Goal: Task Accomplishment & Management: Manage account settings

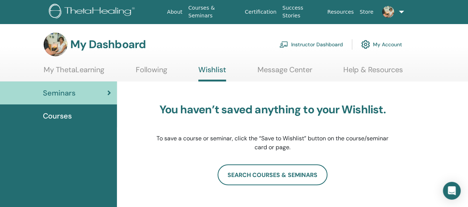
click at [65, 92] on span "Seminars" at bounding box center [59, 92] width 33 height 11
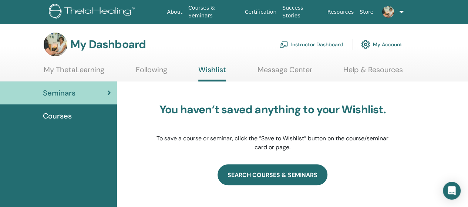
click at [290, 178] on link "search courses & seminars" at bounding box center [272, 174] width 110 height 21
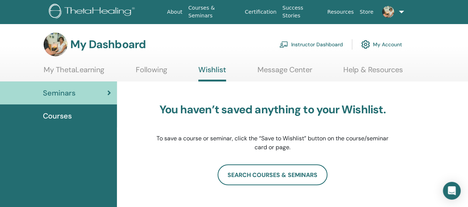
click at [57, 91] on span "Seminars" at bounding box center [59, 92] width 33 height 11
click at [76, 71] on link "My ThetaLearning" at bounding box center [74, 72] width 61 height 14
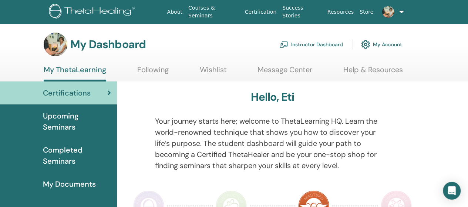
click at [362, 71] on link "Help & Resources" at bounding box center [373, 72] width 60 height 14
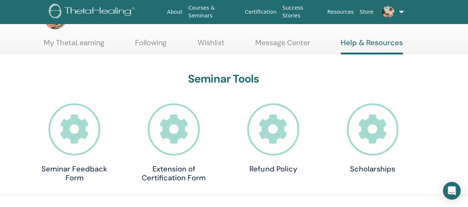
scroll to position [37, 0]
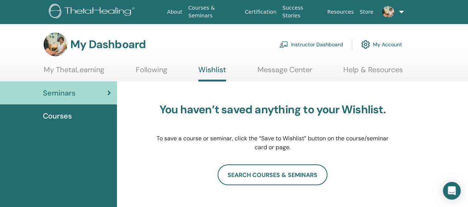
click at [55, 114] on span "Courses" at bounding box center [57, 115] width 29 height 11
click at [57, 94] on span "Seminars" at bounding box center [59, 92] width 33 height 11
click at [100, 92] on div "Seminars" at bounding box center [58, 92] width 105 height 11
click at [386, 43] on link "My Account" at bounding box center [381, 44] width 41 height 16
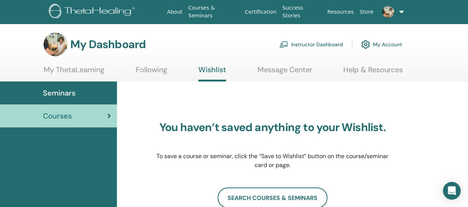
click at [73, 11] on img at bounding box center [93, 12] width 88 height 17
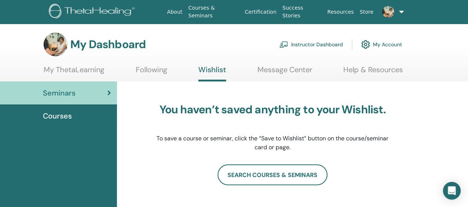
click at [299, 70] on link "Message Center" at bounding box center [284, 72] width 55 height 14
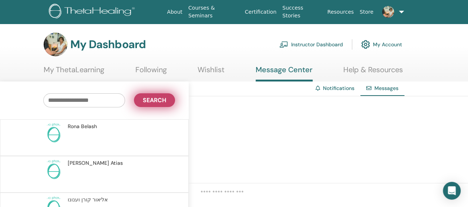
click at [159, 102] on span "Search" at bounding box center [154, 100] width 23 height 8
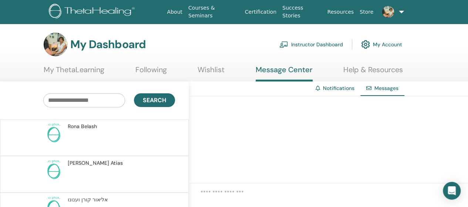
click at [332, 90] on link "Notifications" at bounding box center [338, 88] width 31 height 7
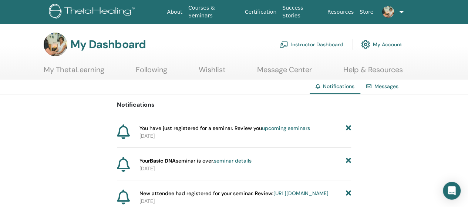
click at [385, 70] on link "Help & Resources" at bounding box center [373, 72] width 60 height 14
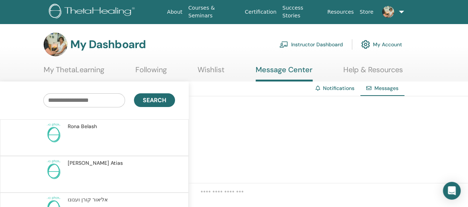
click at [147, 70] on link "Following" at bounding box center [150, 72] width 31 height 14
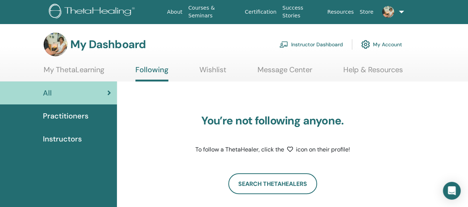
click at [61, 140] on span "Instructors" at bounding box center [62, 138] width 39 height 11
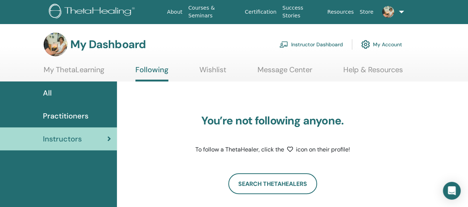
click at [212, 70] on link "Wishlist" at bounding box center [212, 72] width 27 height 14
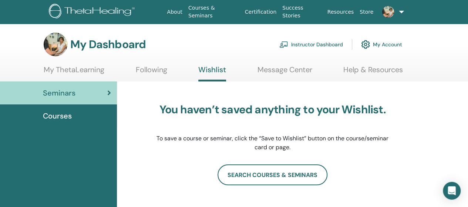
click at [324, 44] on link "Instructor Dashboard" at bounding box center [311, 44] width 64 height 16
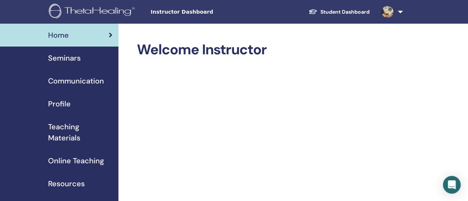
click at [70, 59] on span "Seminars" at bounding box center [64, 58] width 33 height 11
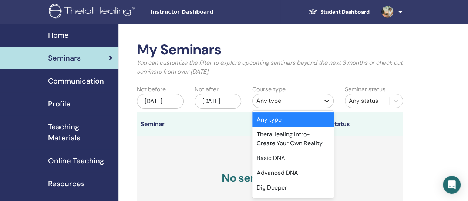
click at [328, 102] on icon at bounding box center [326, 100] width 7 height 7
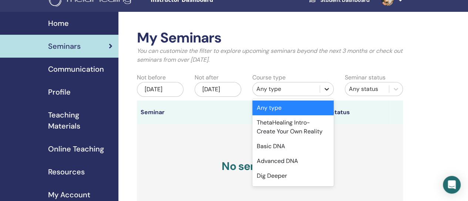
scroll to position [18, 0]
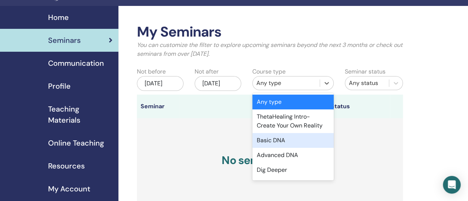
click at [288, 141] on div "Basic DNA" at bounding box center [292, 140] width 81 height 15
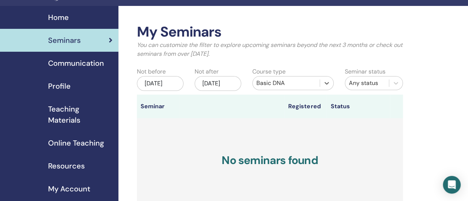
click at [163, 88] on div "May/18, 2025" at bounding box center [160, 83] width 47 height 15
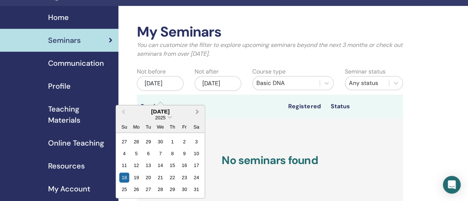
click at [197, 112] on span "Next Month" at bounding box center [197, 112] width 0 height 8
click at [161, 176] on div "20" at bounding box center [160, 178] width 10 height 10
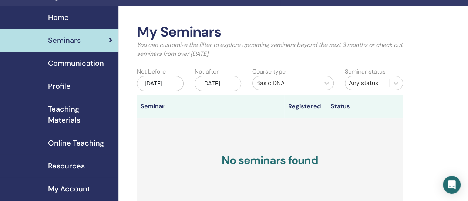
click at [215, 86] on div "Nov/18, 2025" at bounding box center [217, 83] width 47 height 15
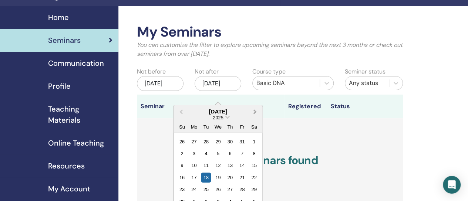
click at [256, 110] on button "Next Month" at bounding box center [256, 112] width 12 height 12
click at [181, 108] on span "Previous Month" at bounding box center [181, 112] width 0 height 8
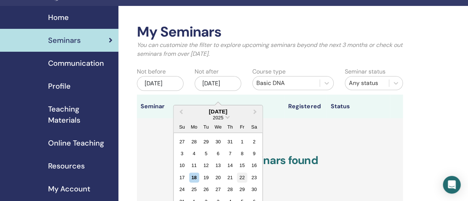
click at [241, 177] on div "22" at bounding box center [242, 178] width 10 height 10
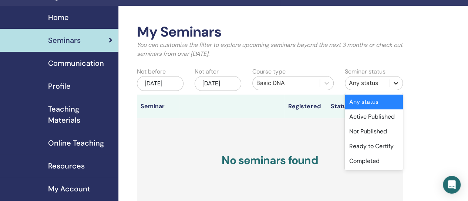
click at [397, 83] on icon at bounding box center [395, 83] width 4 height 3
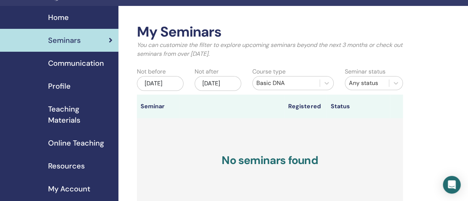
scroll to position [55, 0]
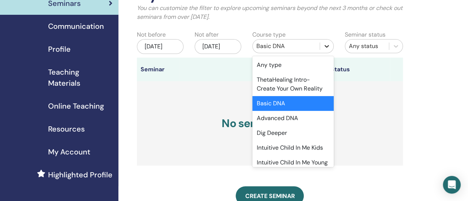
click at [328, 46] on icon at bounding box center [326, 46] width 7 height 7
click at [302, 105] on div "Basic DNA" at bounding box center [292, 103] width 81 height 15
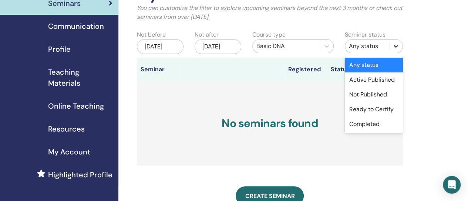
click at [397, 47] on icon at bounding box center [395, 46] width 7 height 7
click at [397, 79] on div "Active Published" at bounding box center [374, 79] width 58 height 15
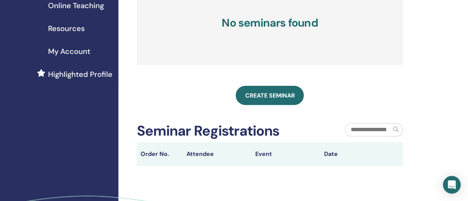
scroll to position [166, 0]
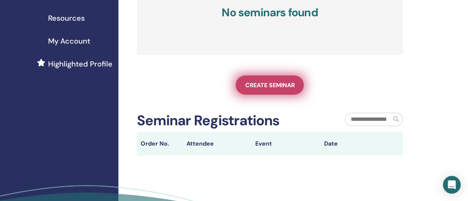
click at [282, 89] on span "Create seminar" at bounding box center [270, 85] width 50 height 8
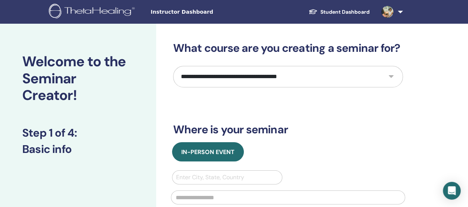
click at [392, 77] on select "**********" at bounding box center [288, 76] width 230 height 21
select select "*"
click at [173, 66] on select "**********" at bounding box center [288, 76] width 230 height 21
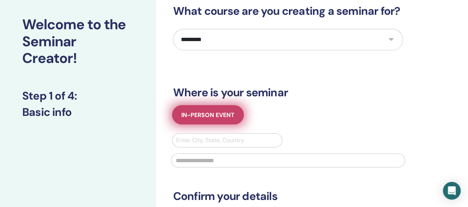
scroll to position [74, 0]
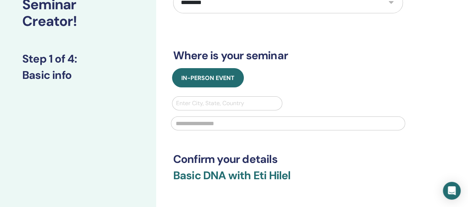
click at [221, 103] on div at bounding box center [227, 103] width 102 height 10
type input "*"
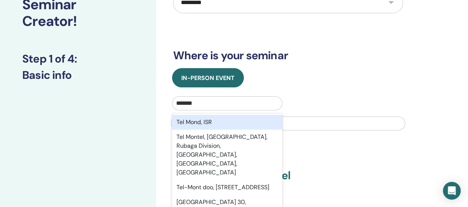
type input "********"
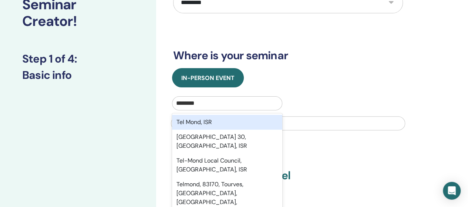
click at [212, 121] on div "Tel Mond, ISR" at bounding box center [227, 122] width 111 height 15
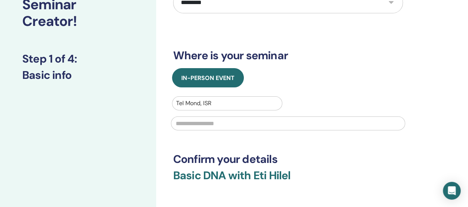
click at [237, 124] on input "text" at bounding box center [288, 123] width 234 height 14
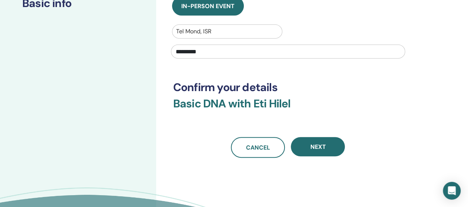
scroll to position [148, 0]
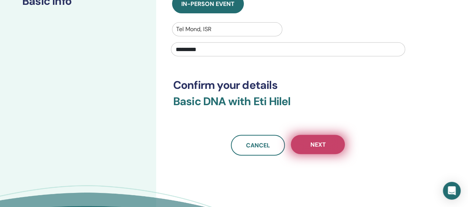
type input "*********"
click at [328, 142] on button "Next" at bounding box center [318, 144] width 54 height 19
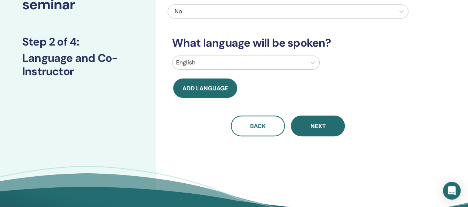
scroll to position [0, 0]
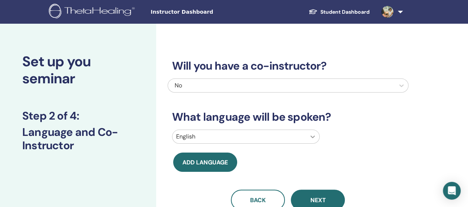
click at [313, 136] on icon at bounding box center [312, 136] width 7 height 7
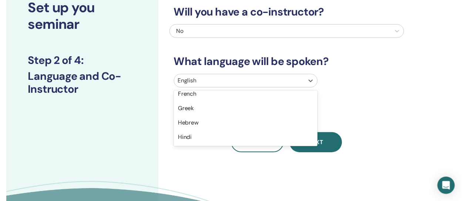
scroll to position [296, 0]
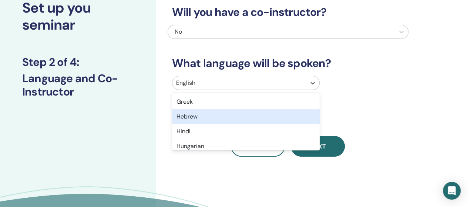
click at [217, 116] on div "Hebrew" at bounding box center [246, 116] width 148 height 15
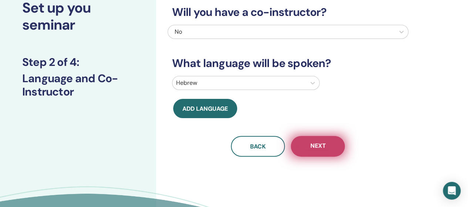
click at [322, 146] on span "Next" at bounding box center [318, 146] width 16 height 9
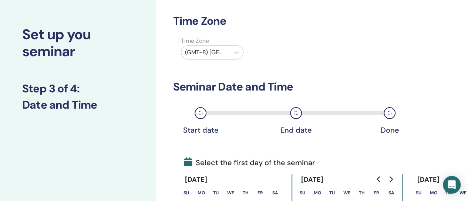
scroll to position [17, 0]
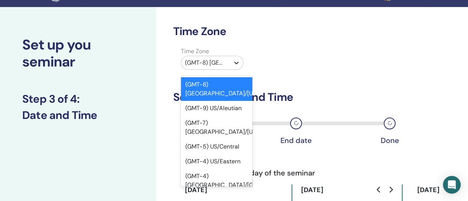
click at [238, 64] on icon at bounding box center [236, 62] width 7 height 7
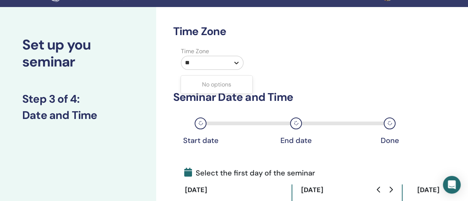
type input "*"
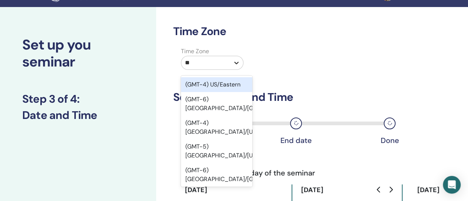
type input "***"
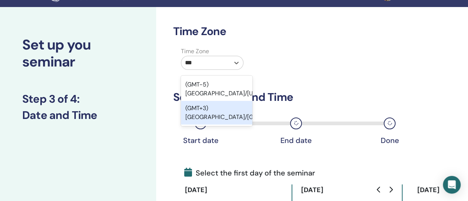
click at [237, 121] on div "(GMT+3) Asia/Tel Aviv" at bounding box center [216, 113] width 71 height 24
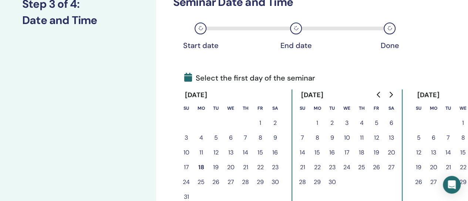
scroll to position [128, 0]
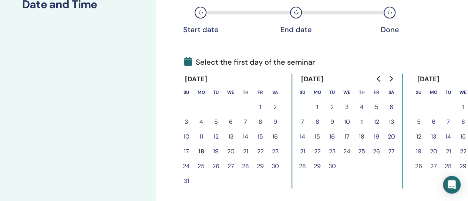
click at [231, 152] on button "20" at bounding box center [230, 151] width 15 height 15
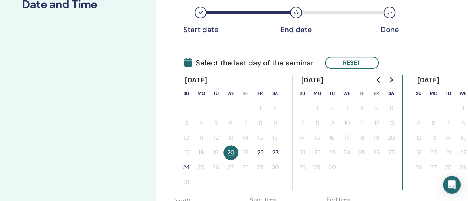
click at [263, 153] on button "22" at bounding box center [260, 152] width 15 height 15
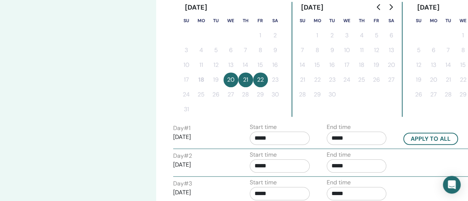
scroll to position [202, 0]
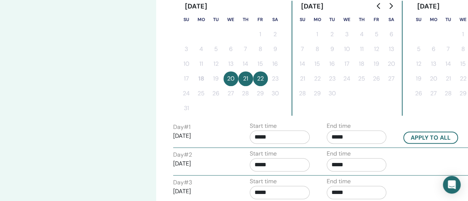
click at [349, 136] on input "*****" at bounding box center [356, 137] width 60 height 13
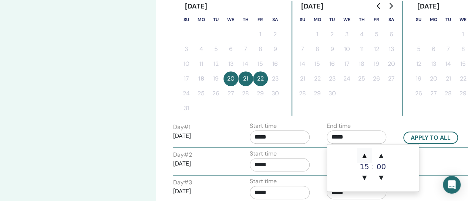
click at [366, 156] on span "▲" at bounding box center [364, 155] width 15 height 15
type input "*****"
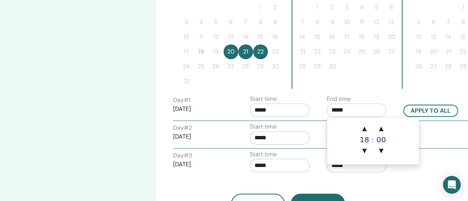
scroll to position [238, 0]
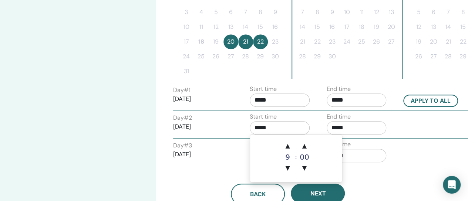
click at [291, 129] on input "*****" at bounding box center [280, 127] width 60 height 13
click at [350, 128] on input "*****" at bounding box center [356, 127] width 60 height 13
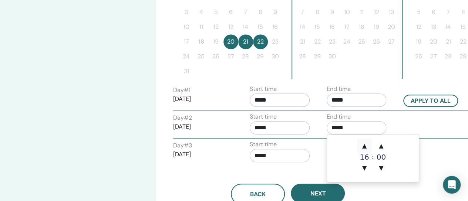
click at [365, 146] on span "▲" at bounding box center [364, 146] width 15 height 15
type input "*****"
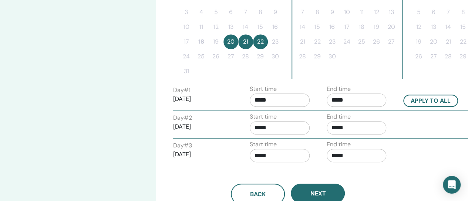
click at [188, 173] on div "Back Next" at bounding box center [287, 185] width 241 height 38
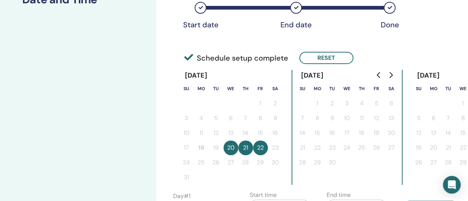
scroll to position [91, 0]
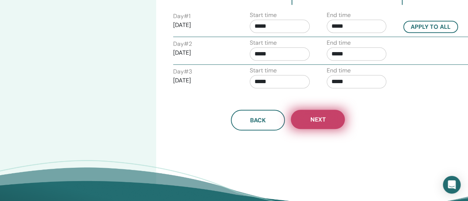
click at [317, 120] on span "Next" at bounding box center [318, 120] width 16 height 8
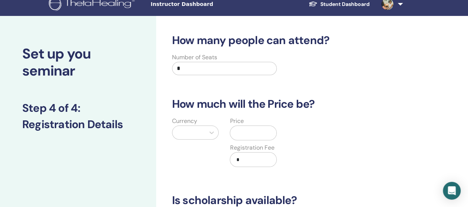
scroll to position [0, 0]
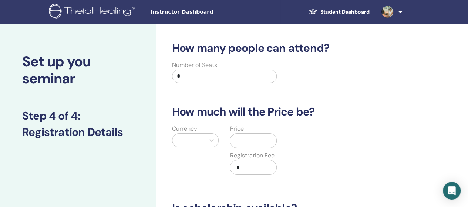
drag, startPoint x: 184, startPoint y: 77, endPoint x: 169, endPoint y: 77, distance: 14.4
click at [169, 77] on div "Number of Seats *" at bounding box center [224, 74] width 116 height 27
type input "*"
click at [201, 142] on div at bounding box center [188, 139] width 33 height 13
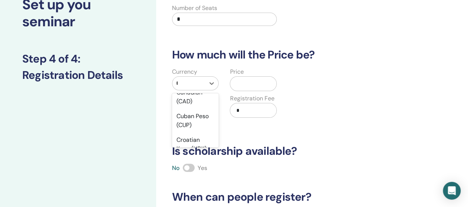
scroll to position [60, 0]
type input "**"
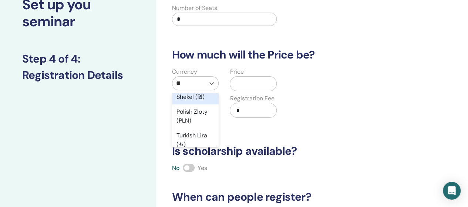
scroll to position [0, 0]
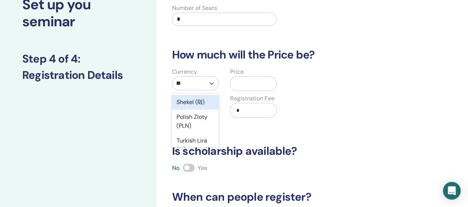
click at [199, 100] on div "Shekel (₪)" at bounding box center [195, 102] width 47 height 15
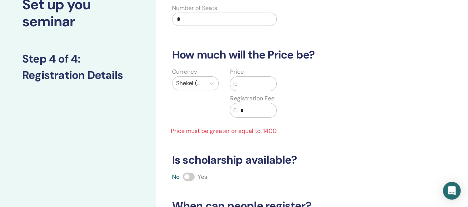
click at [251, 83] on input "text" at bounding box center [256, 84] width 39 height 14
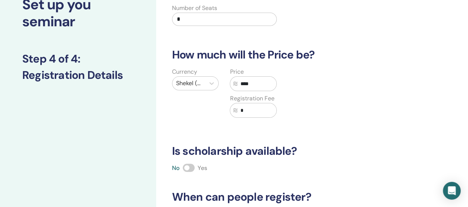
type input "****"
click at [190, 168] on span at bounding box center [189, 167] width 12 height 8
click at [185, 167] on span at bounding box center [189, 167] width 12 height 8
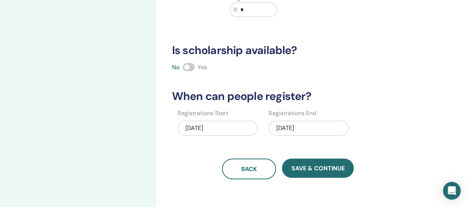
scroll to position [168, 0]
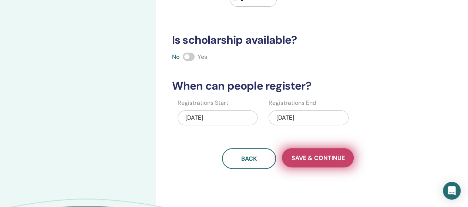
click at [335, 156] on span "Save & Continue" at bounding box center [317, 158] width 53 height 8
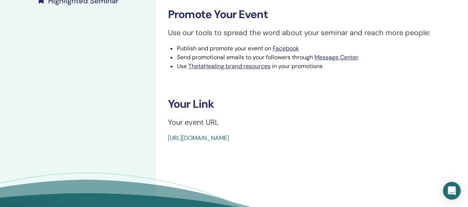
scroll to position [259, 0]
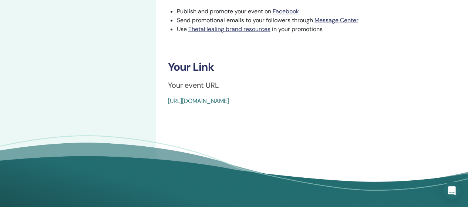
drag, startPoint x: 356, startPoint y: 101, endPoint x: 165, endPoint y: 108, distance: 191.7
